Goal: Check status: Check status

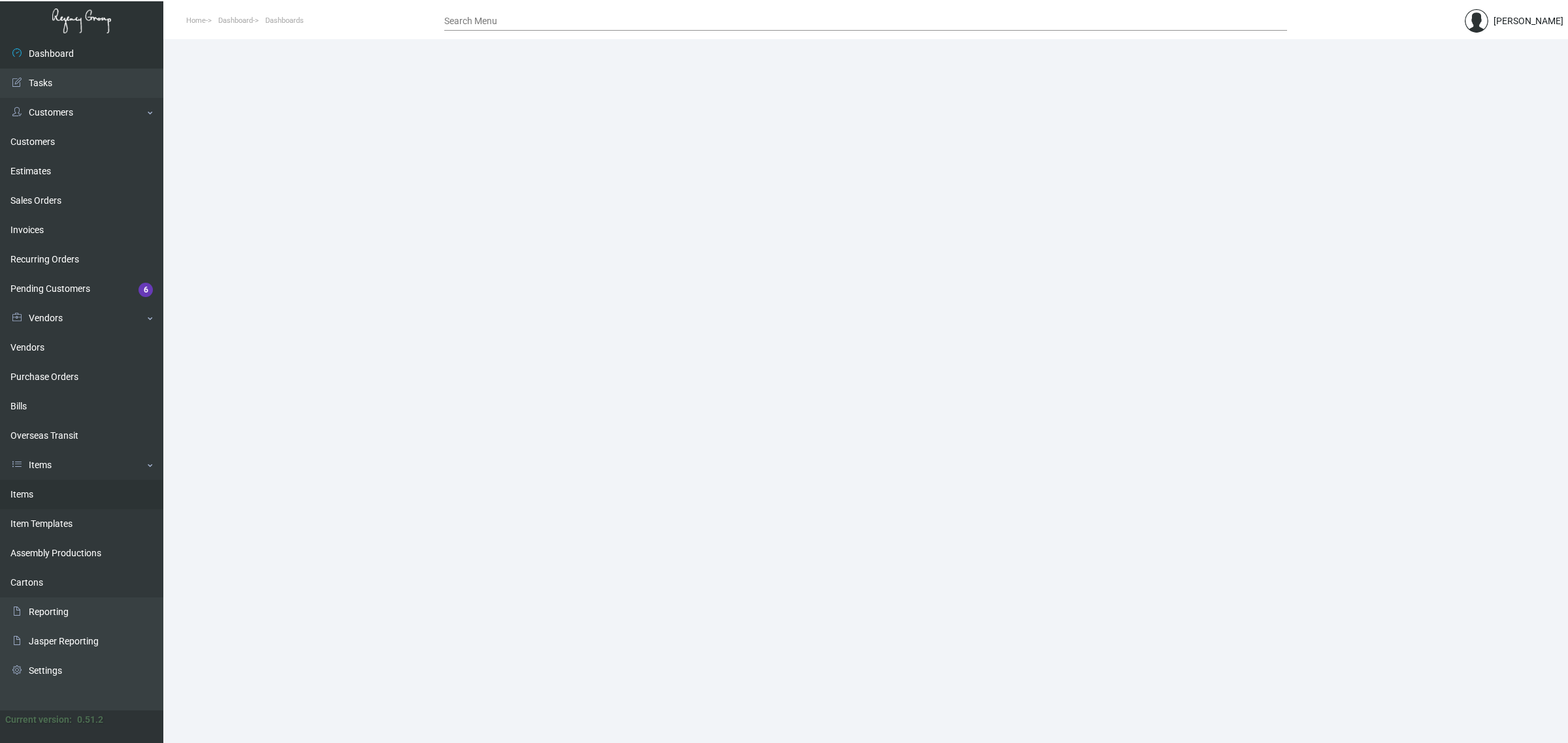
click at [76, 493] on link "Items" at bounding box center [81, 494] width 163 height 30
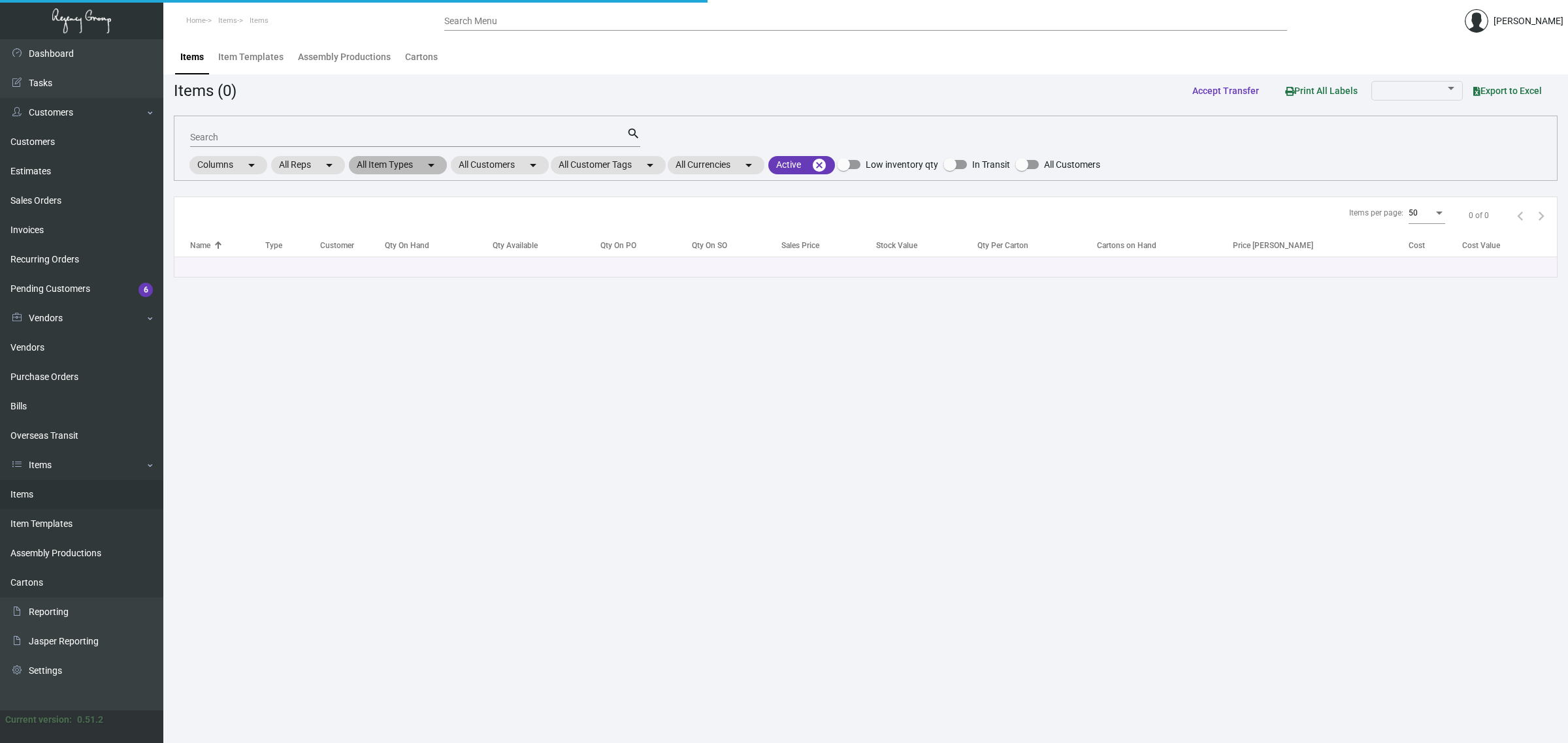
click at [419, 160] on mat-chip "All Item Types arrow_drop_down" at bounding box center [398, 165] width 98 height 19
click at [419, 160] on div at bounding box center [784, 372] width 1568 height 743
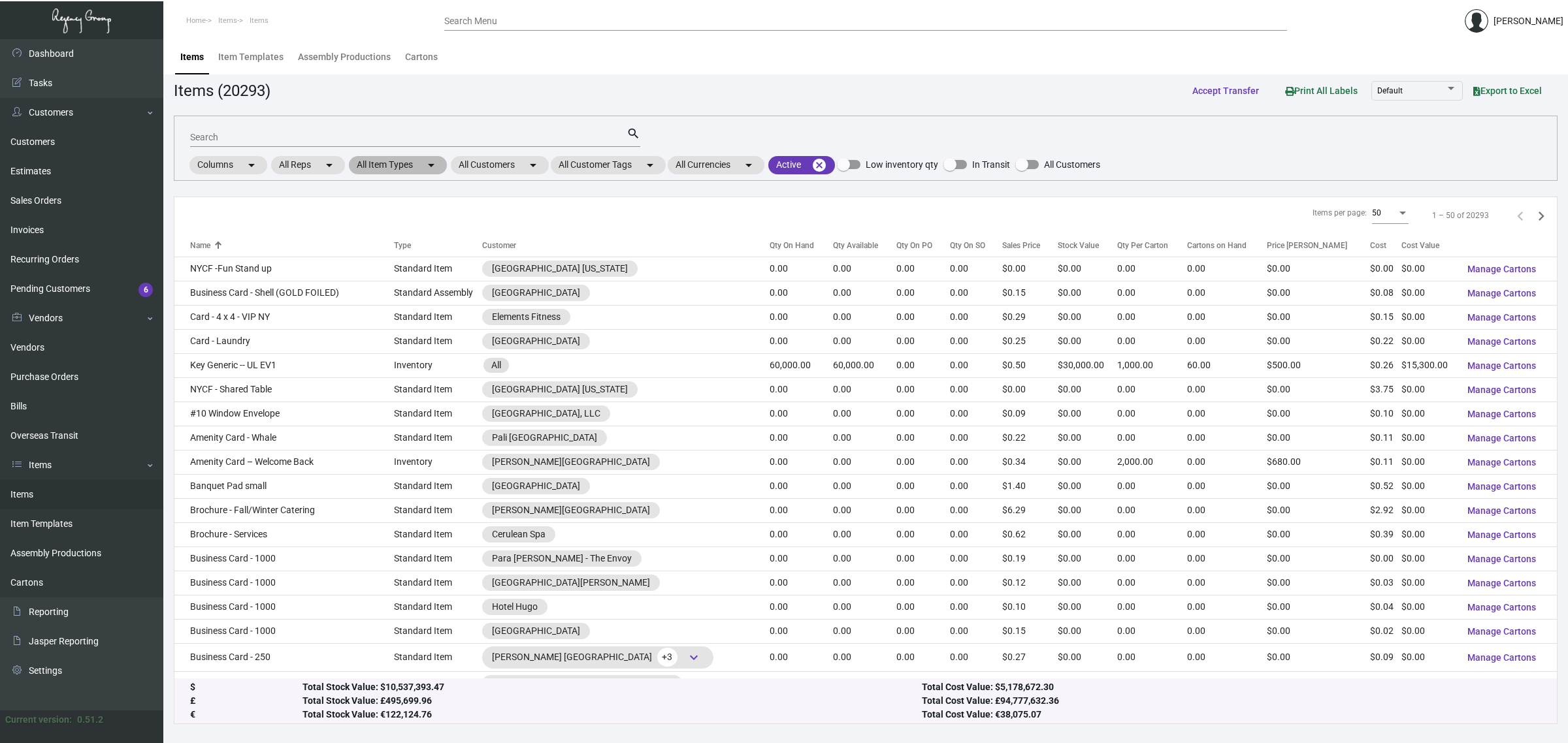
click at [419, 160] on mat-chip "All Item Types arrow_drop_down" at bounding box center [398, 165] width 98 height 19
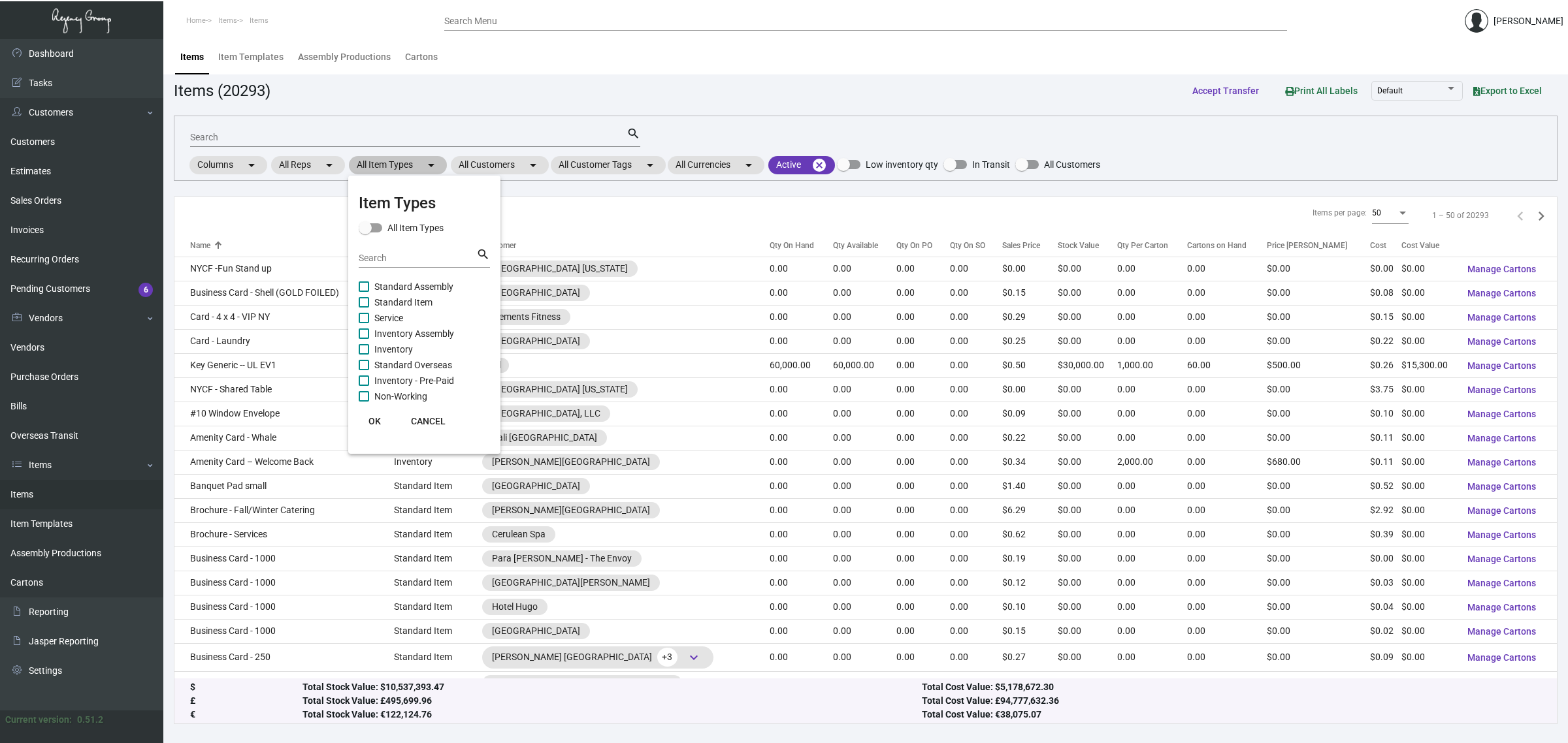
click at [419, 160] on div at bounding box center [784, 372] width 1568 height 743
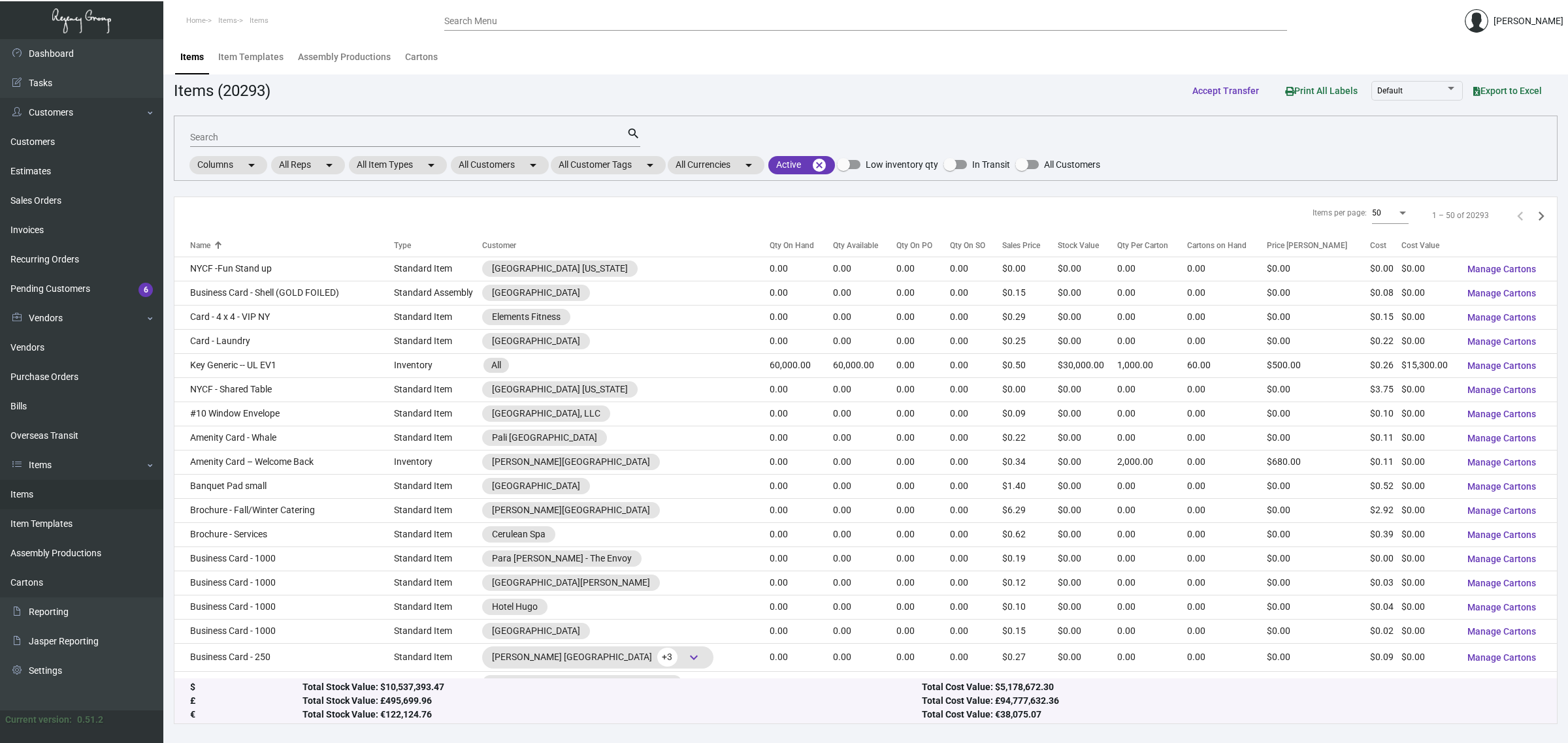
click at [336, 132] on input "Search" at bounding box center [408, 137] width 436 height 10
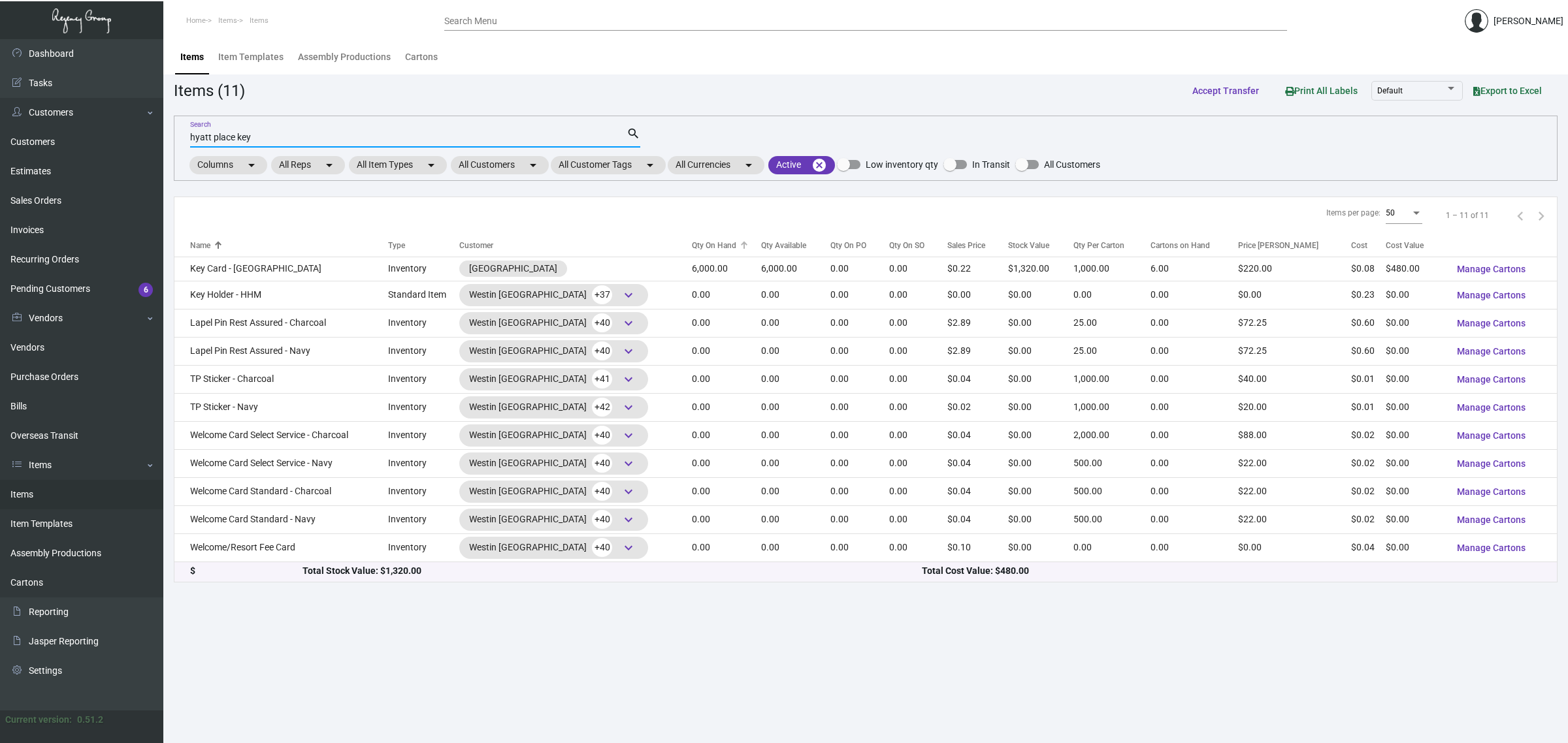
type input "hyatt place key"
click at [709, 240] on div "Qty On Hand" at bounding box center [714, 245] width 44 height 12
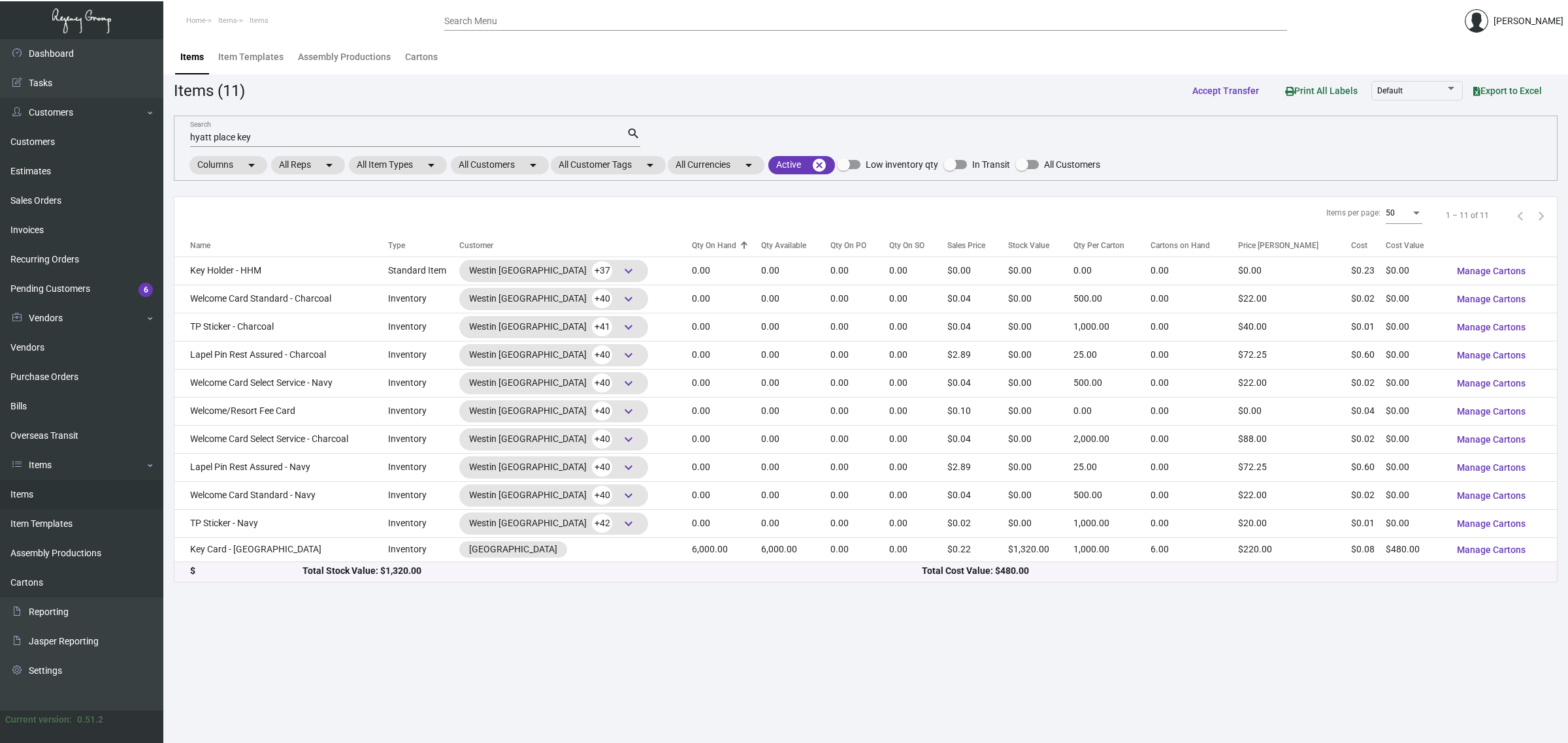
click at [709, 240] on div "Qty On Hand" at bounding box center [714, 245] width 44 height 12
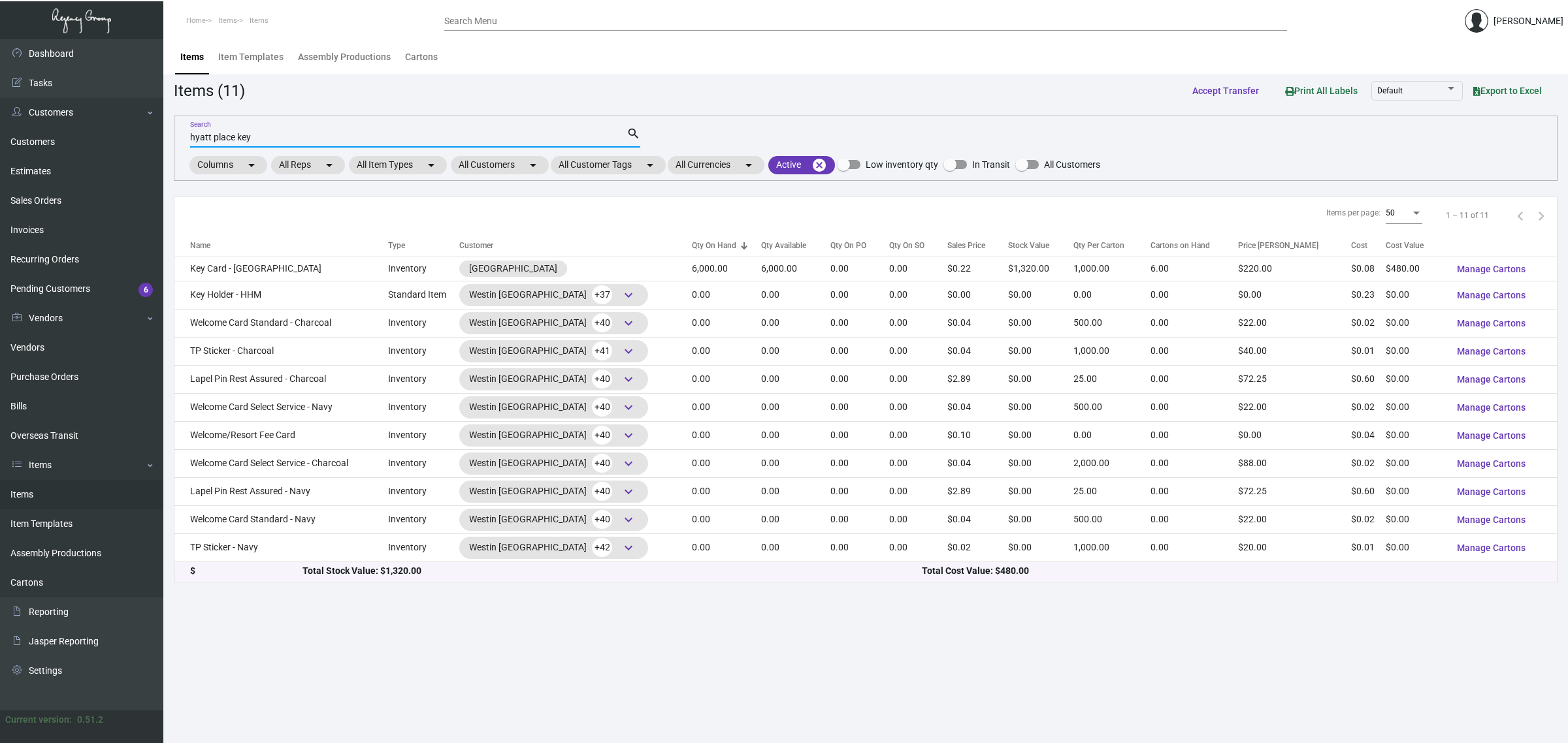
click at [341, 132] on input "hyatt place key" at bounding box center [408, 137] width 436 height 10
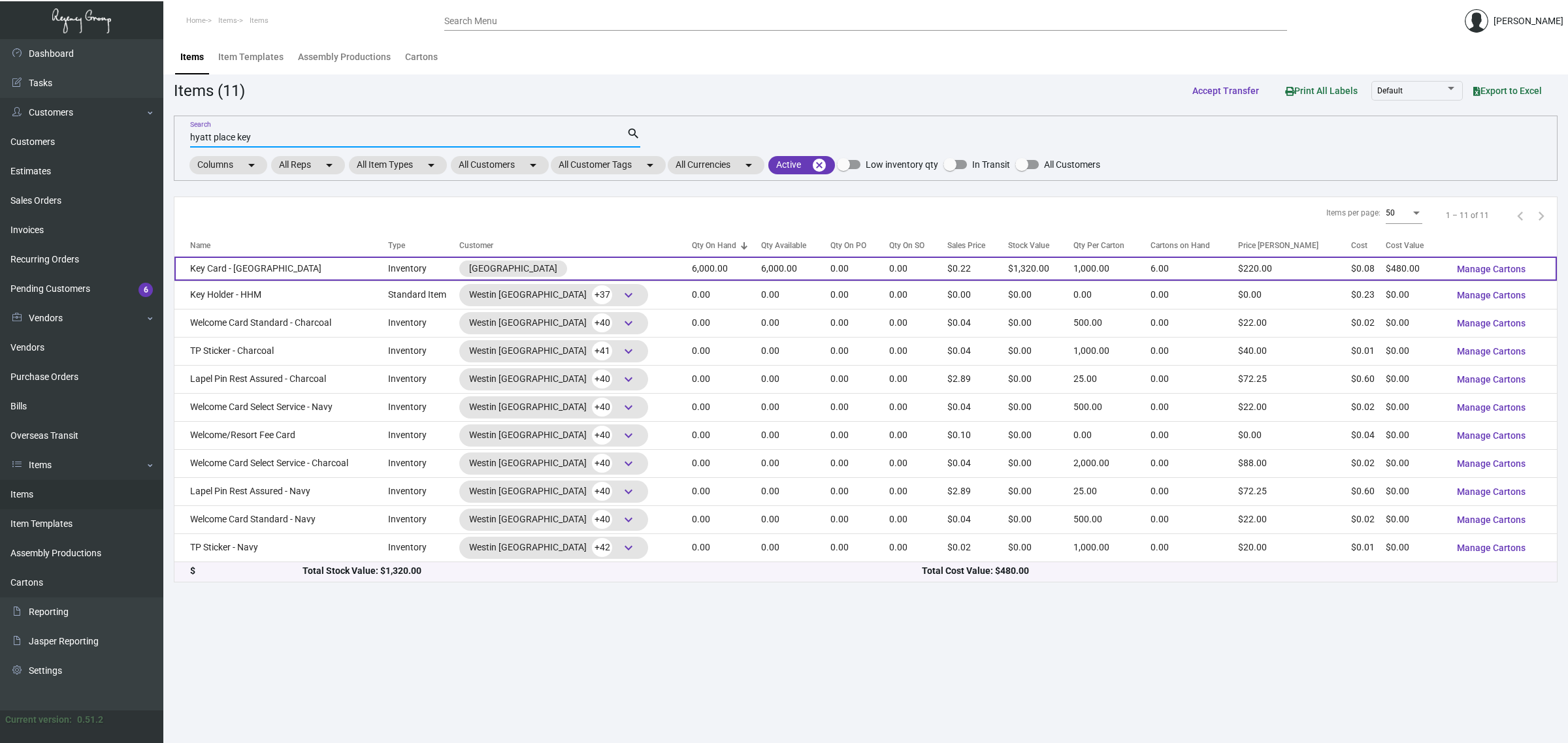
click at [310, 267] on td "Key Card - [GEOGRAPHIC_DATA]" at bounding box center [281, 268] width 214 height 24
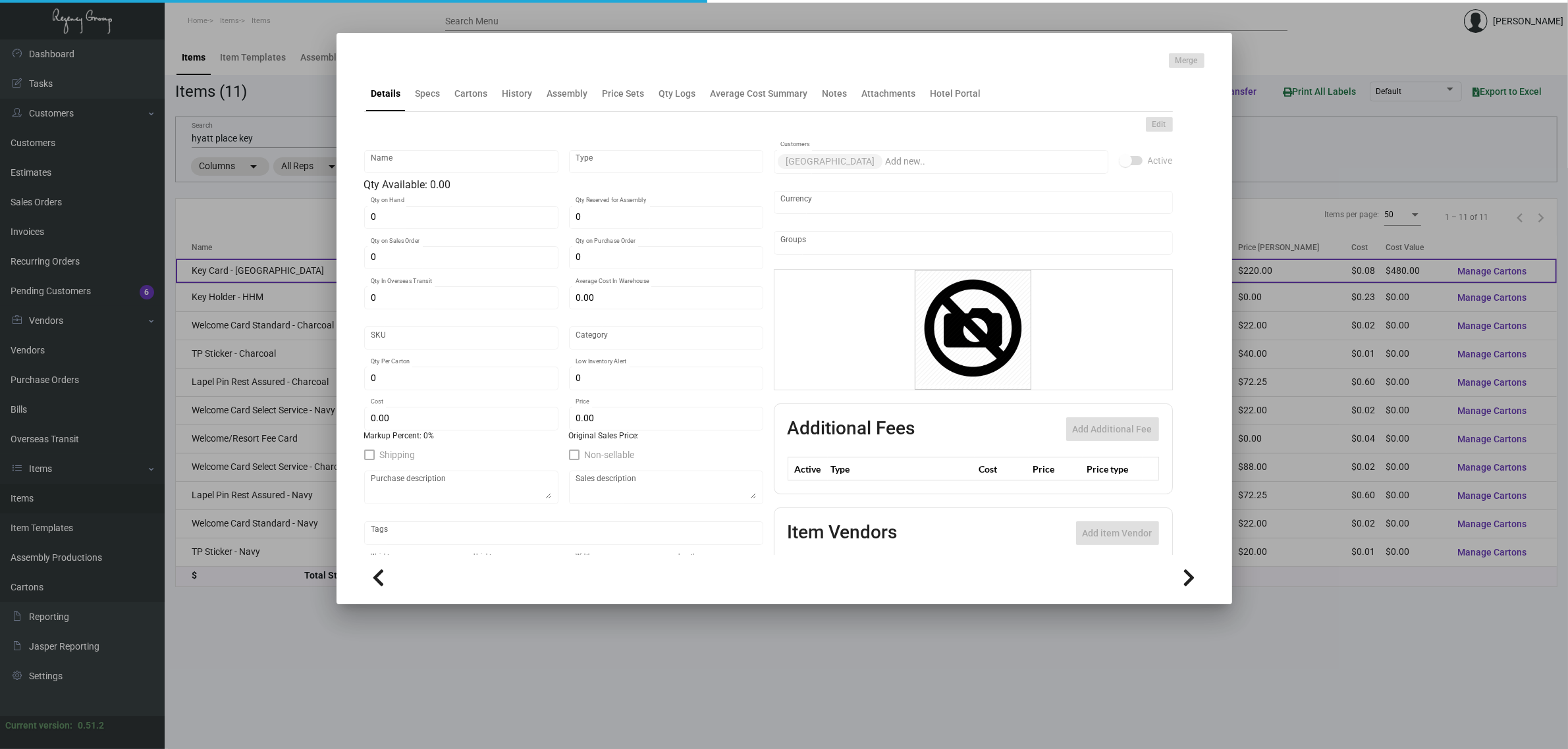
type input "Key Card - [GEOGRAPHIC_DATA]"
type input "Inventory"
type input "6,000"
type input "$ 0.08"
type input "Overseas"
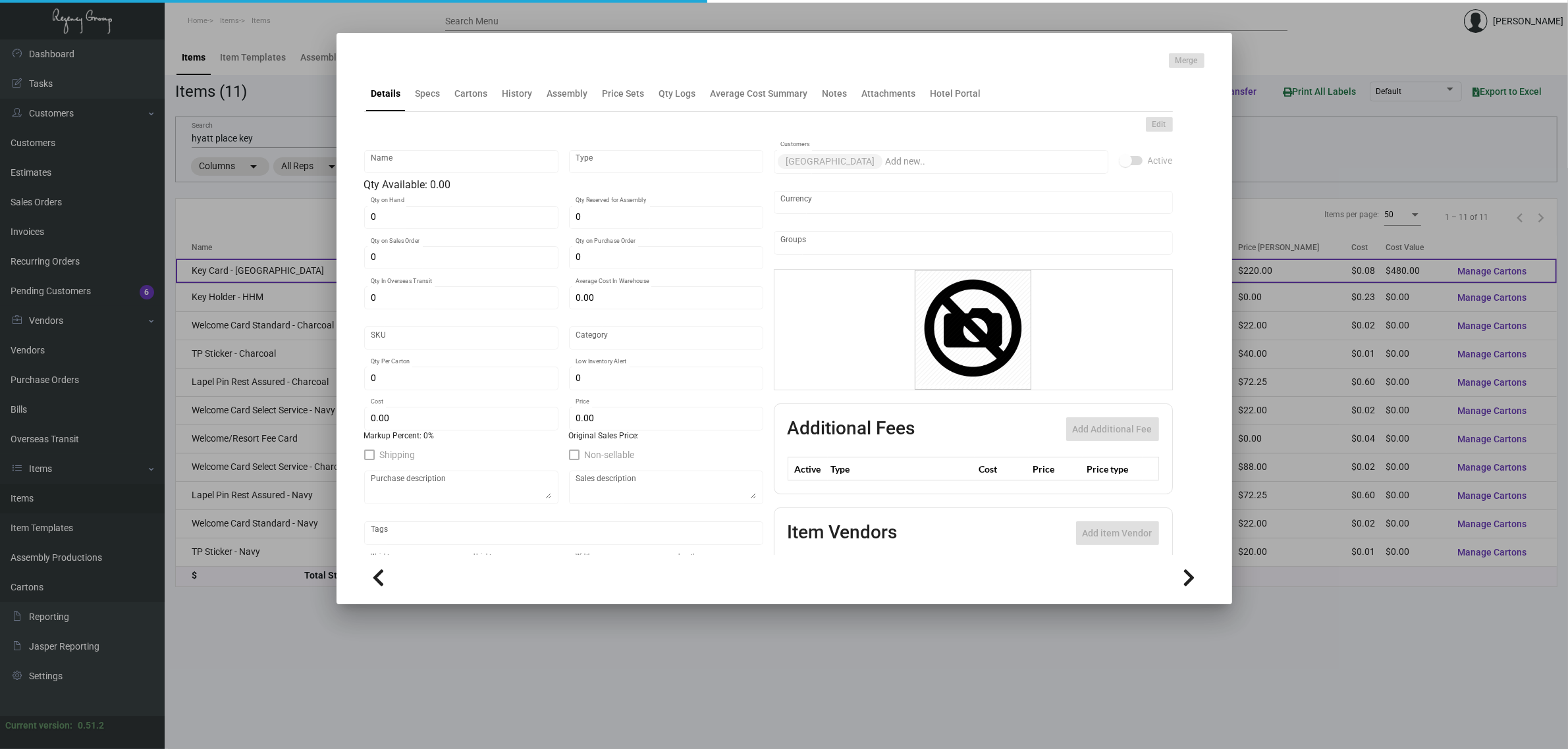
type input "1,000"
type input "$ 0.08"
type input "$ 0.22"
checkbox input "true"
type input "United States Dollar $"
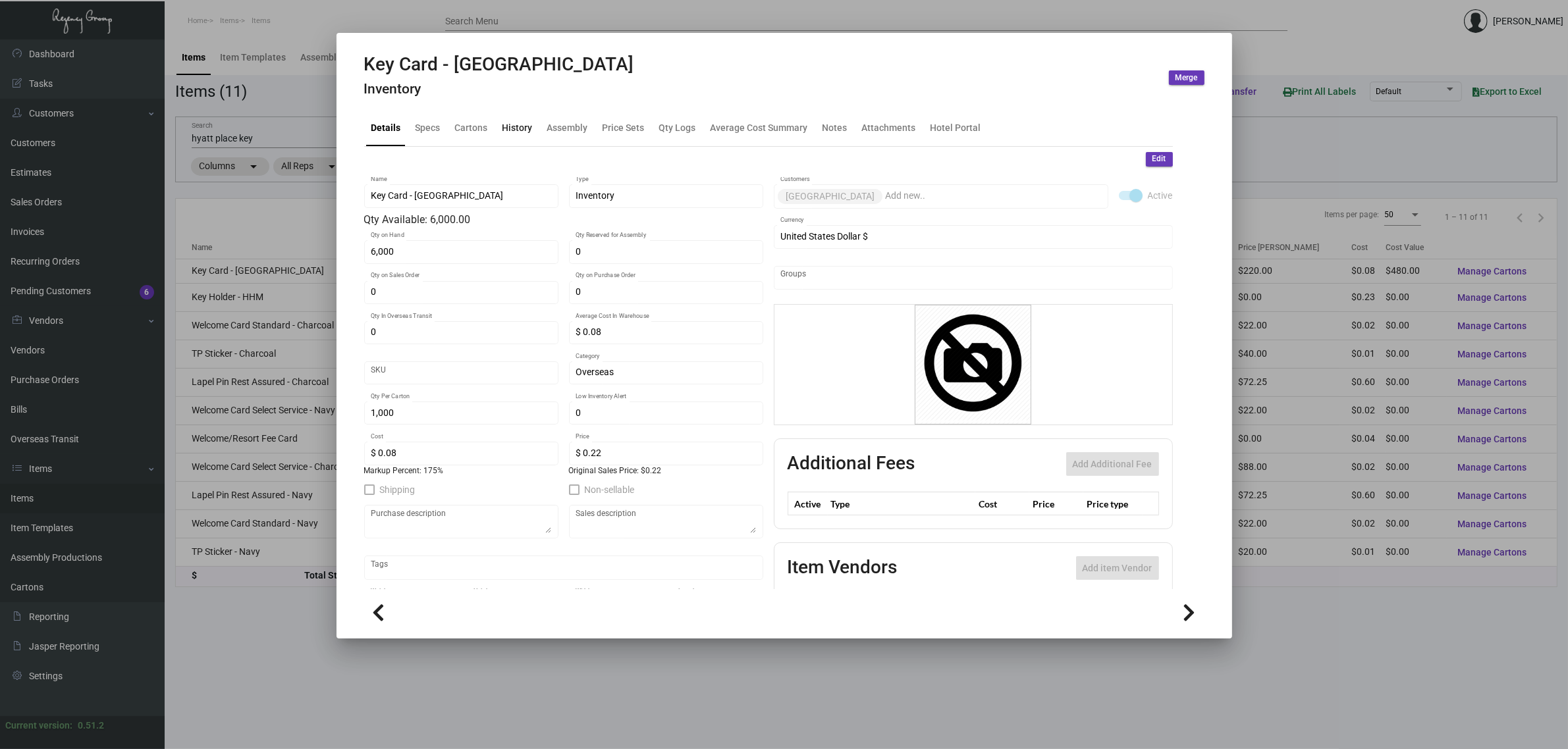
click at [512, 132] on div "History" at bounding box center [518, 128] width 31 height 14
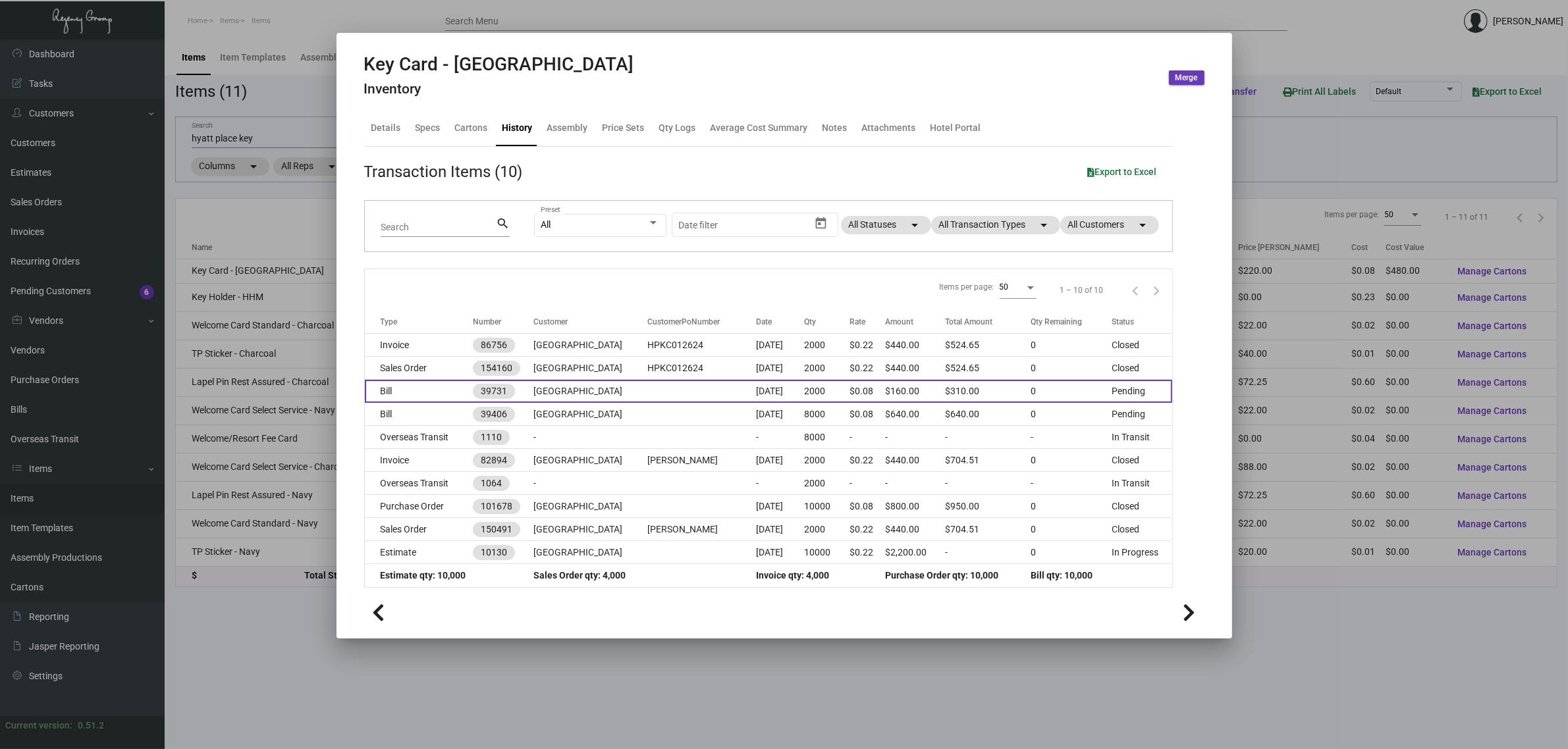
click at [591, 398] on td "[GEOGRAPHIC_DATA]" at bounding box center [590, 391] width 114 height 23
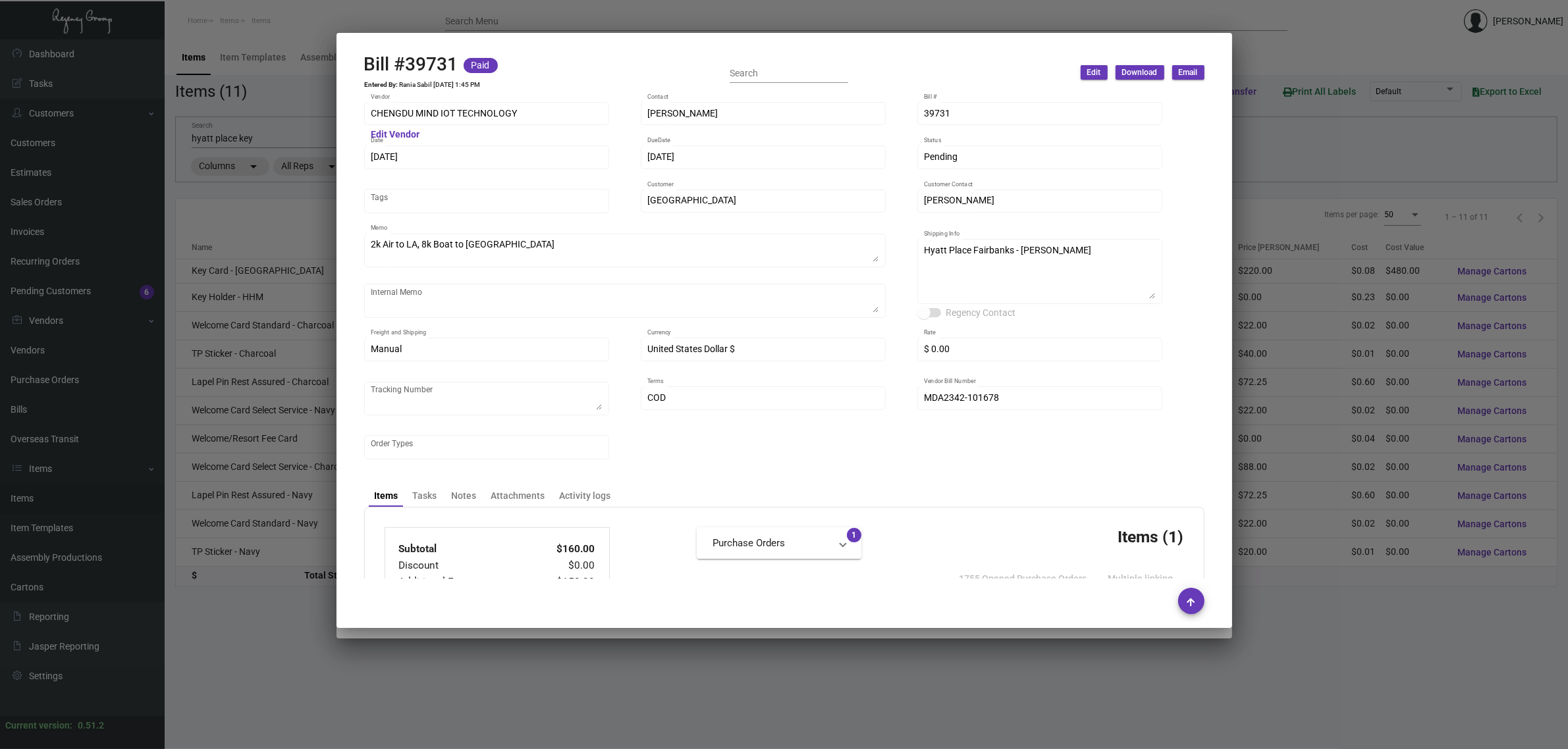
click at [274, 206] on div at bounding box center [784, 374] width 1568 height 749
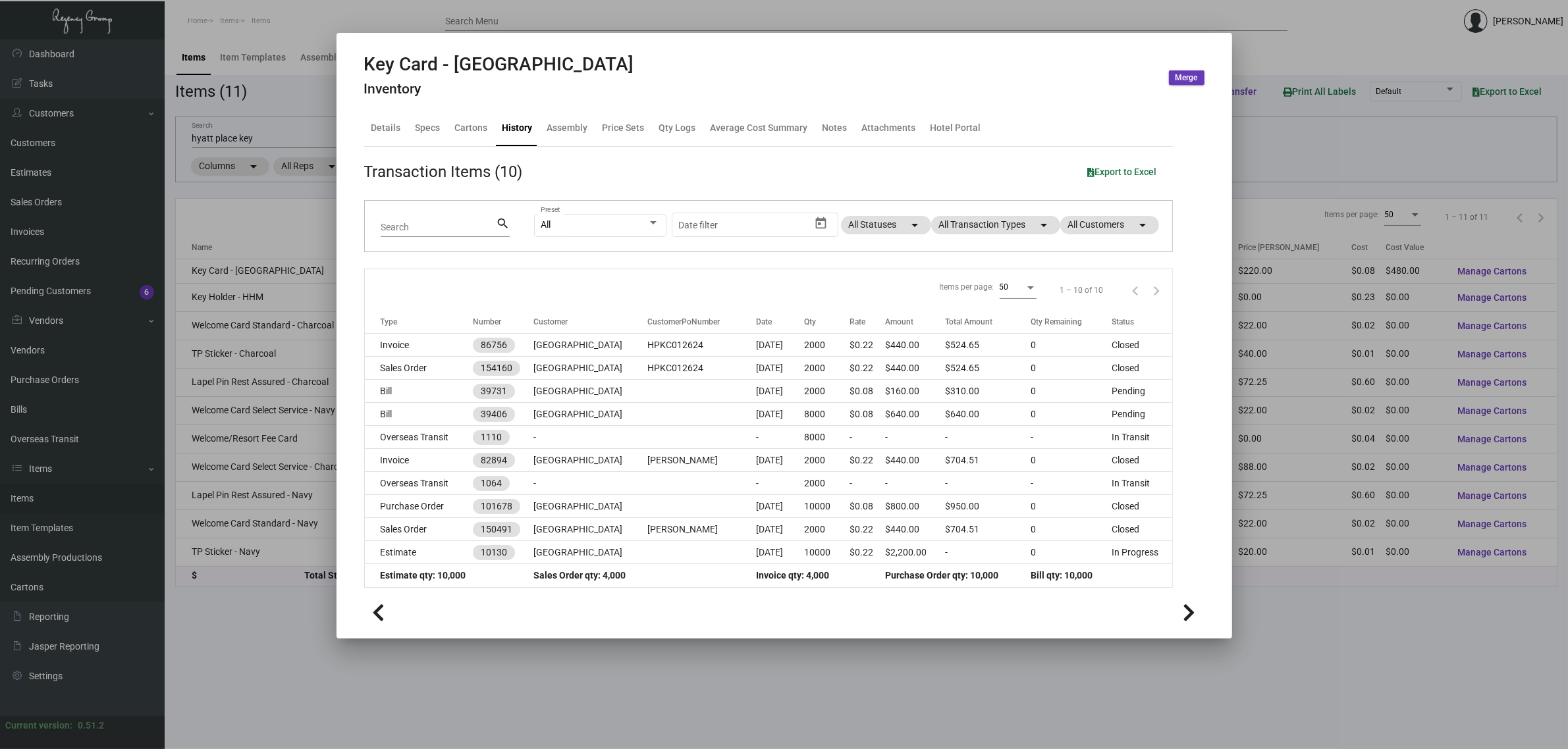
click at [280, 229] on div at bounding box center [784, 374] width 1568 height 749
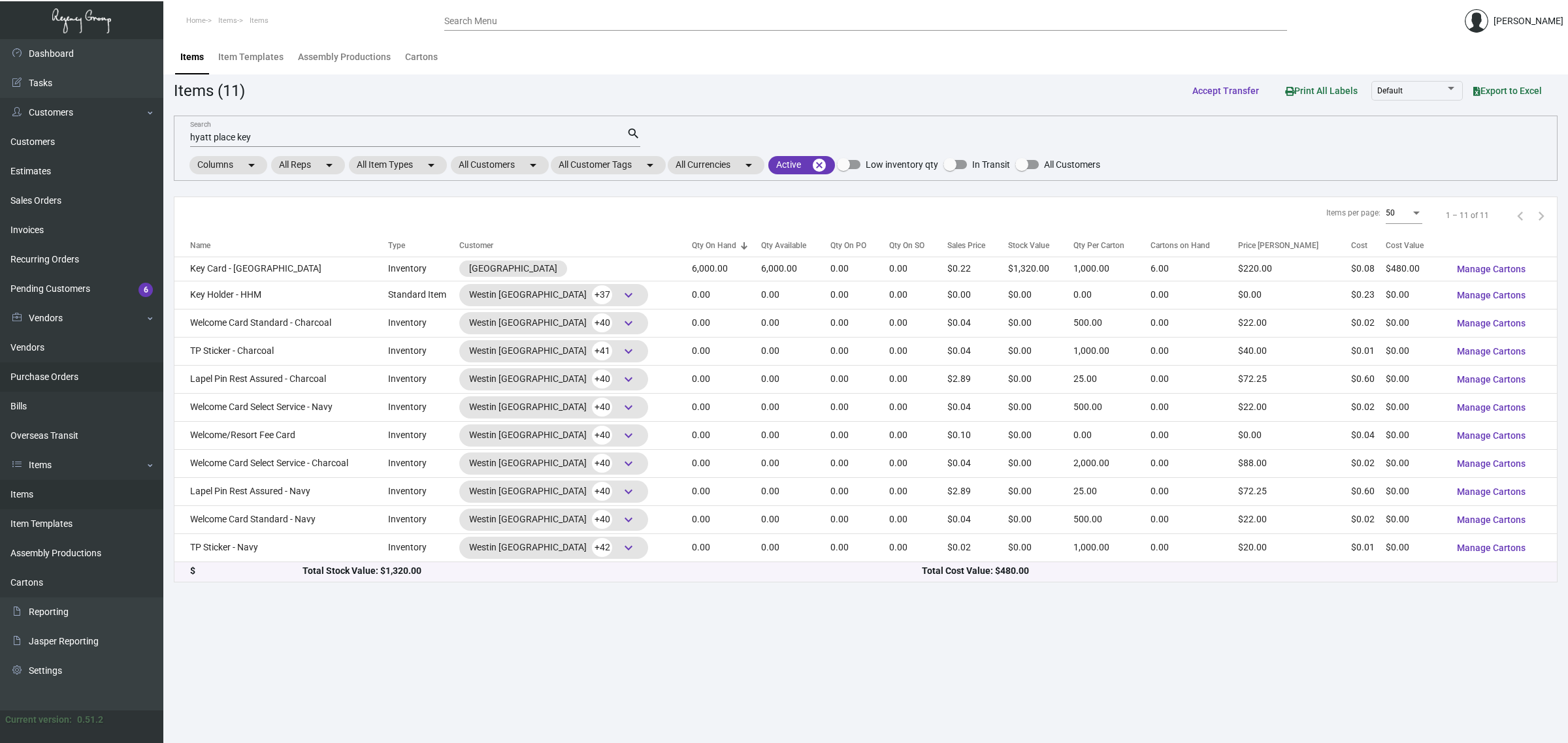
click at [63, 371] on link "Purchase Orders" at bounding box center [81, 377] width 163 height 30
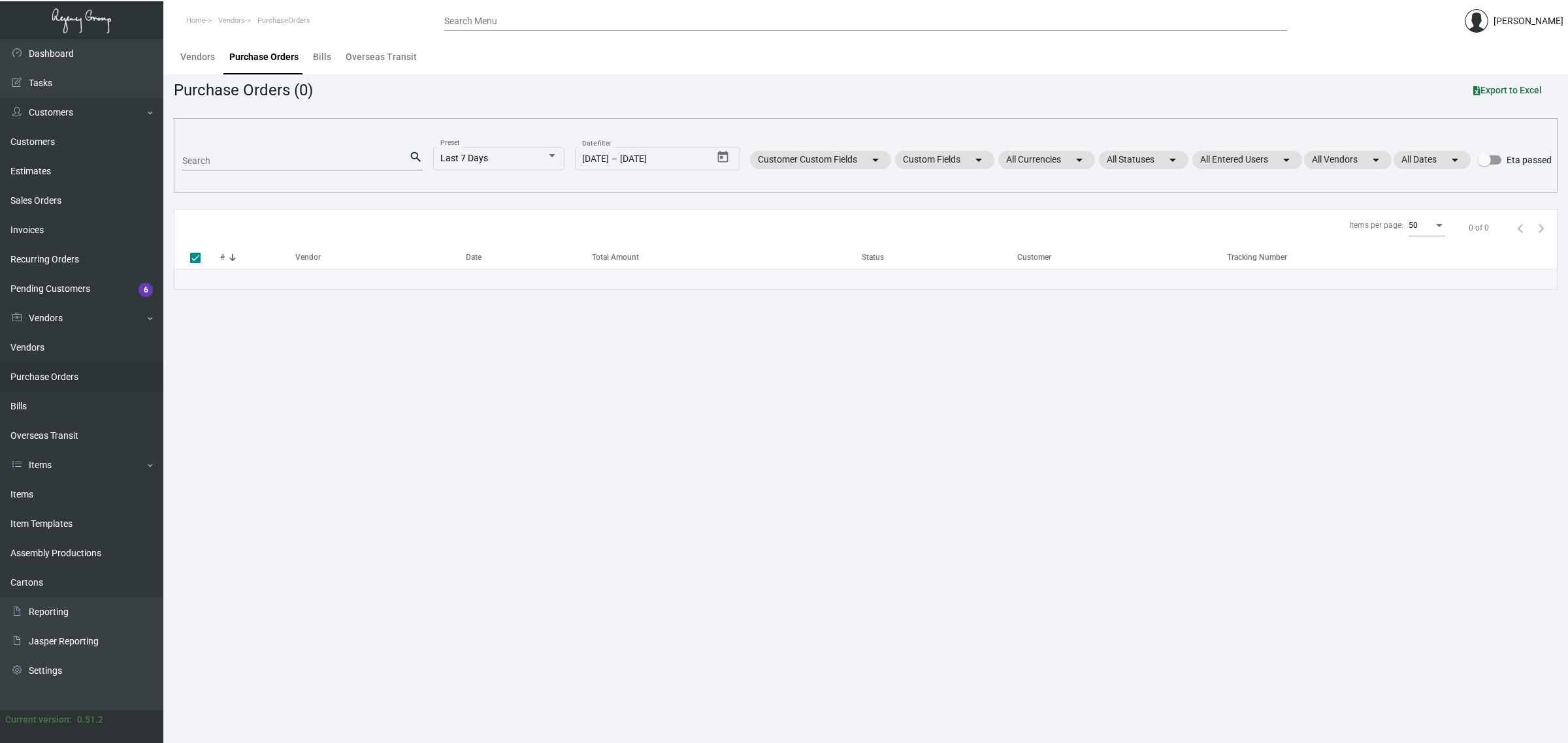
click at [275, 163] on input "Search" at bounding box center [295, 161] width 227 height 10
type input "107712"
checkbox input "false"
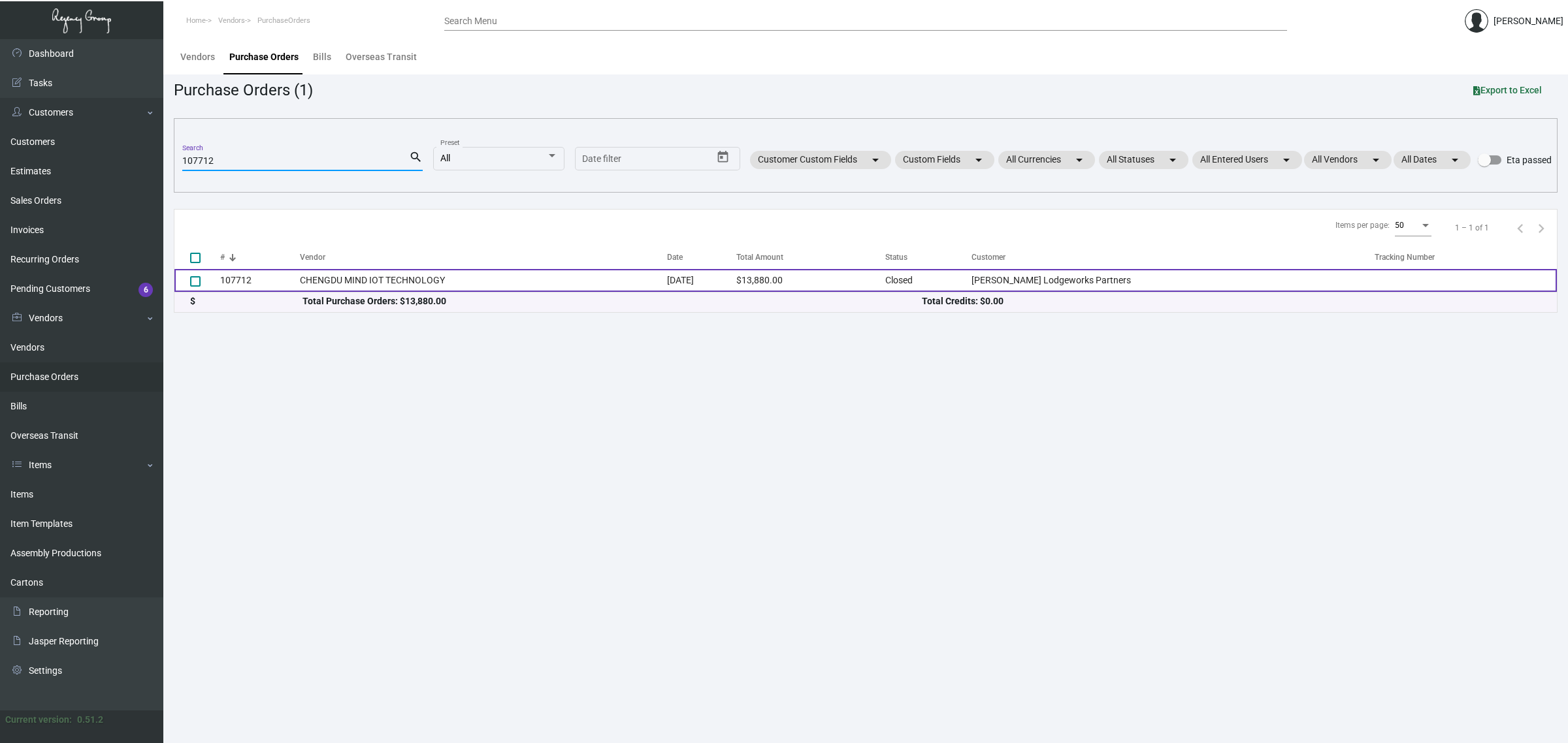
type input "107712"
click at [390, 284] on td "CHENGDU MIND IOT TECHNOLOGY" at bounding box center [483, 280] width 367 height 23
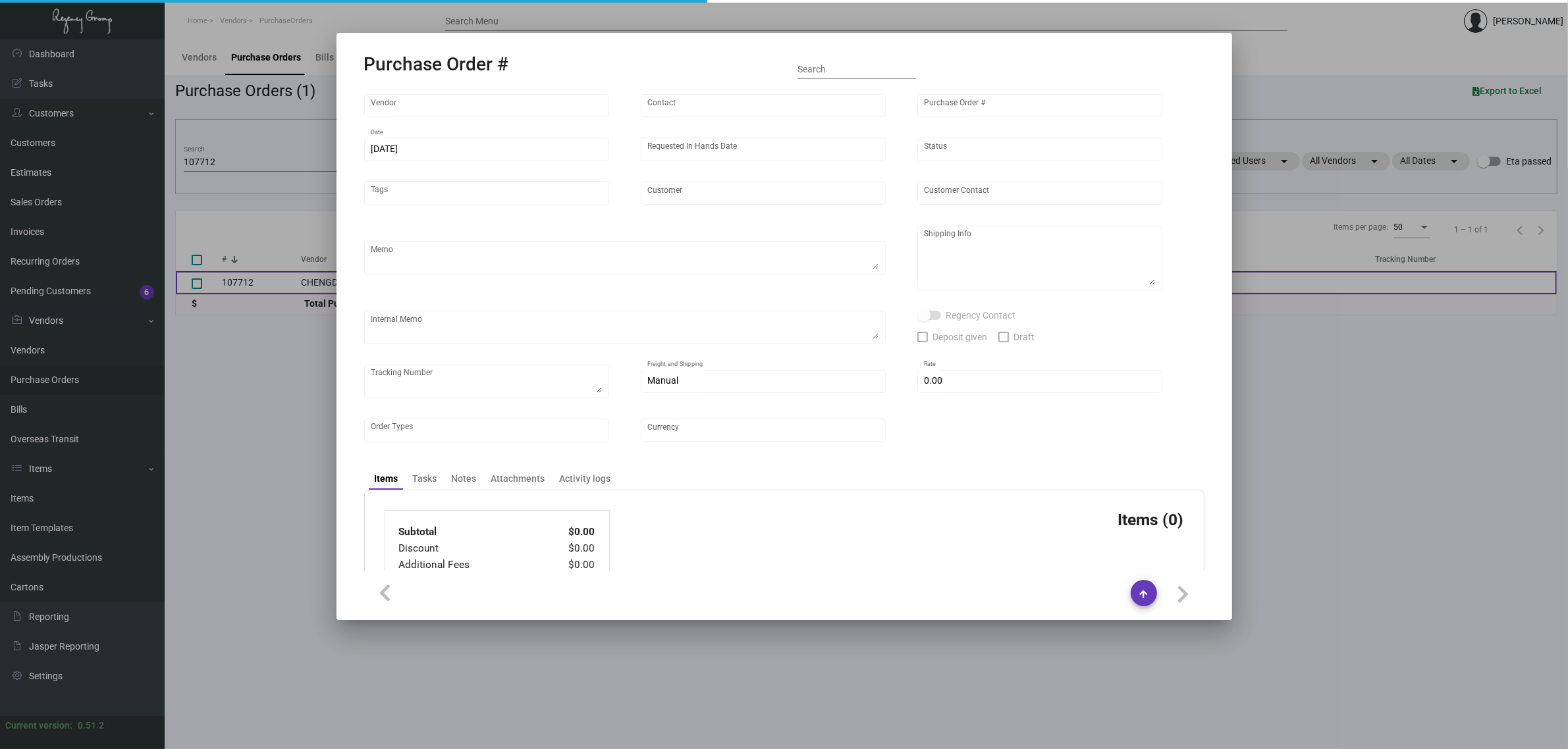
type input "CHENGDU MIND IOT TECHNOLOGY"
type input "[PERSON_NAME]"
type input "107712"
type input "[DATE]"
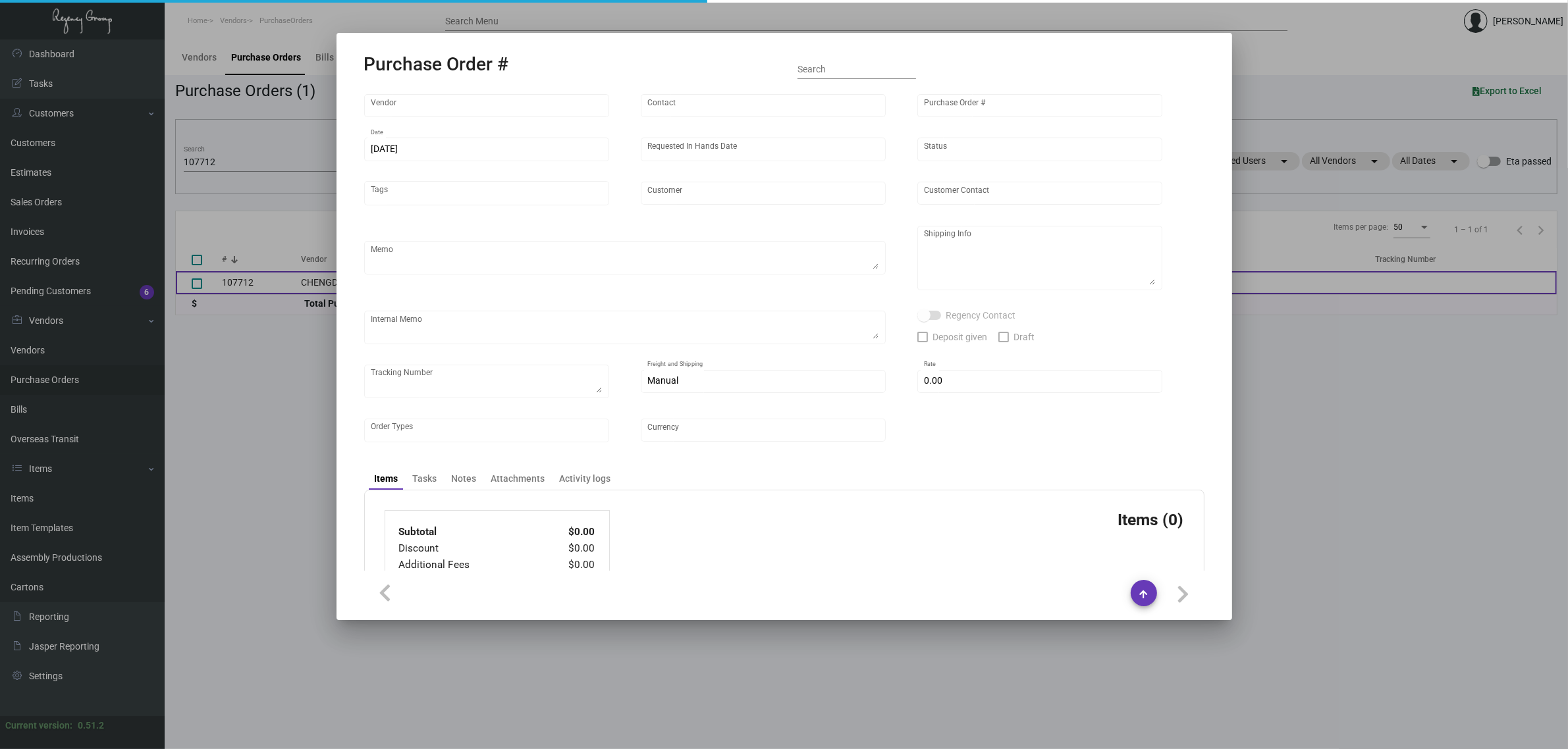
type input "[PERSON_NAME] Lodgeworks Partners"
type textarea "Please ship 18k by air to our NJ warehouse of "key card - branded for all". Eve…"
type textarea "Regency Group NJ - [PERSON_NAME] [STREET_ADDRESS]"
type textarea "18k shipping by air - branded for all"
checkbox input "true"
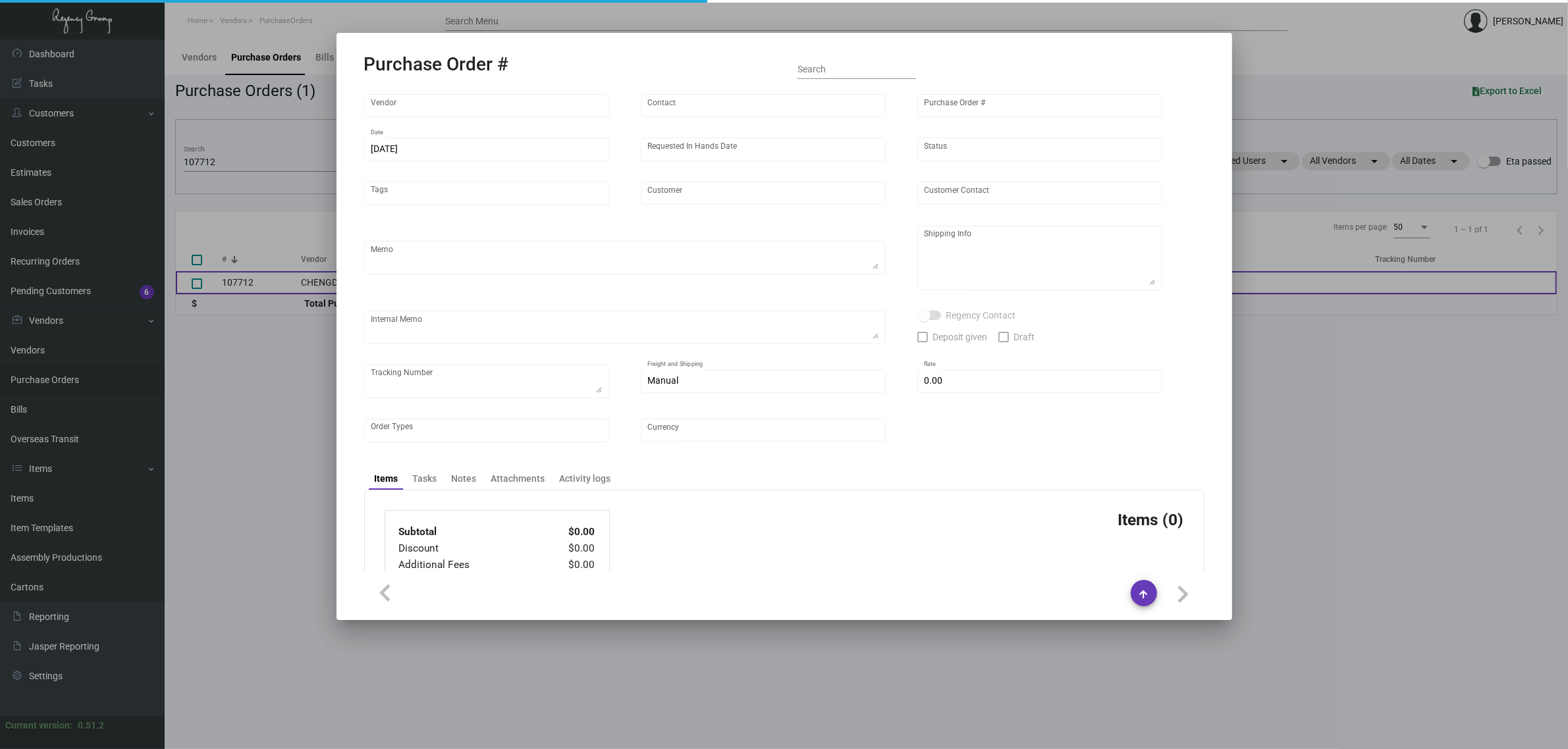
type input "$ 0.00"
type input "United States Dollar $"
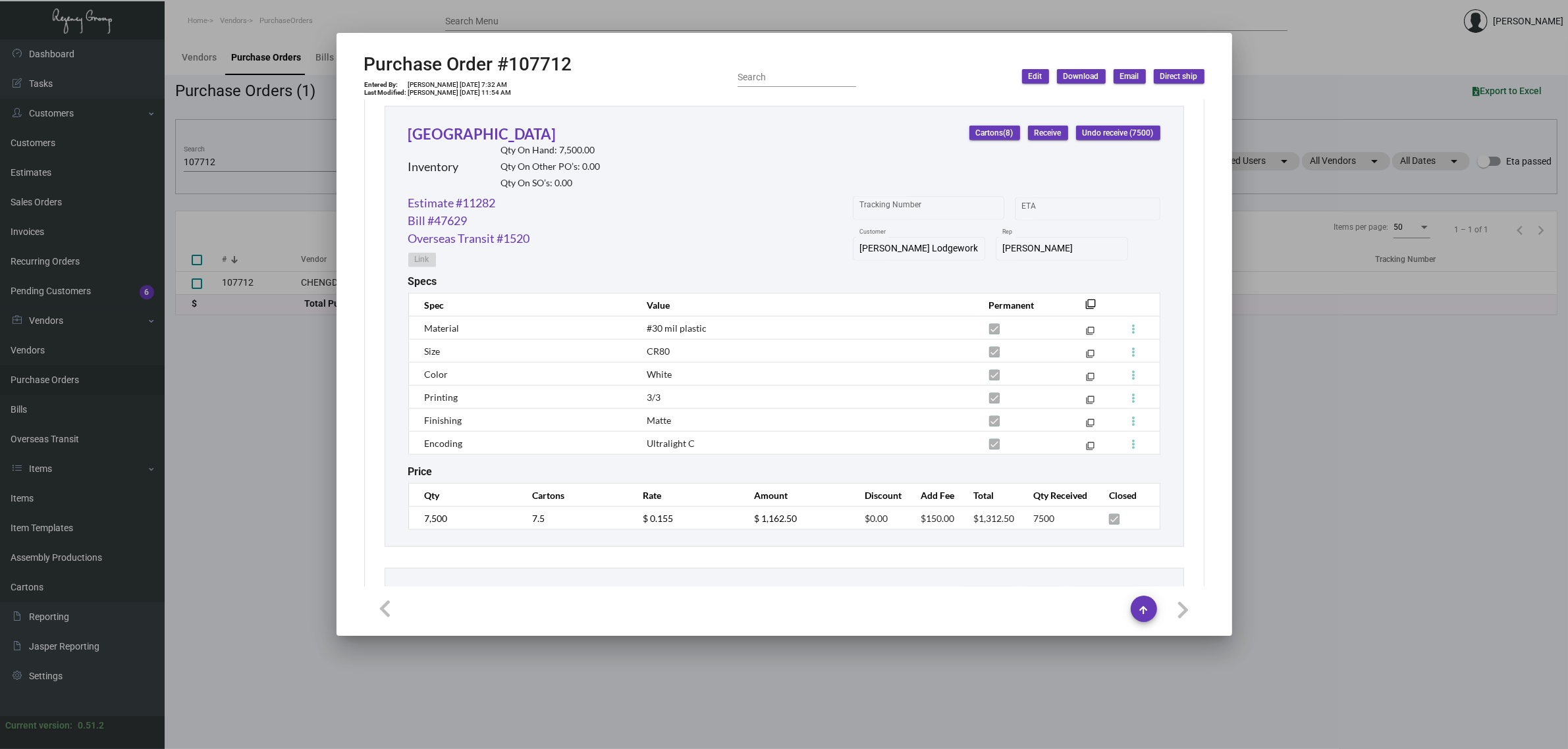
scroll to position [1646, 0]
